Goal: Find specific page/section: Find specific page/section

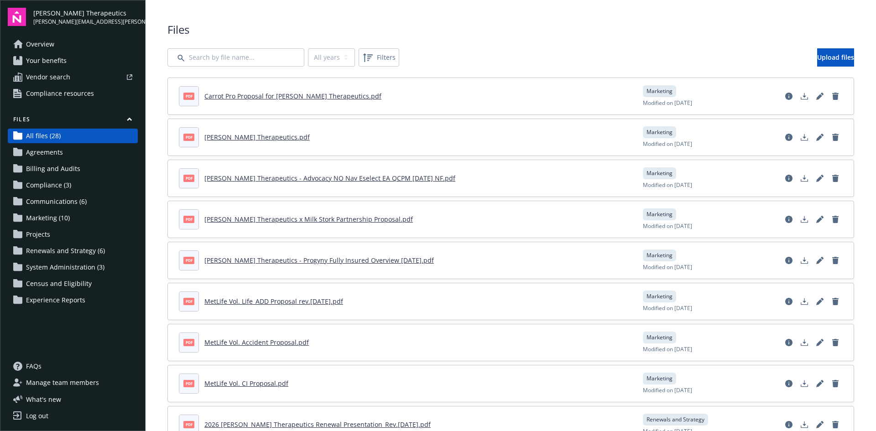
scroll to position [411, 0]
